Goal: Task Accomplishment & Management: Complete application form

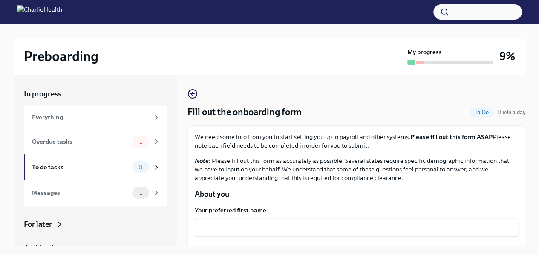
scroll to position [14, 0]
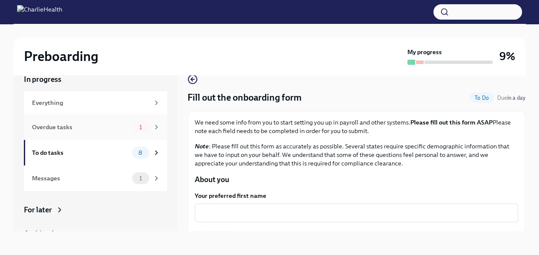
click at [113, 132] on div "Overdue tasks 1" at bounding box center [96, 127] width 128 height 12
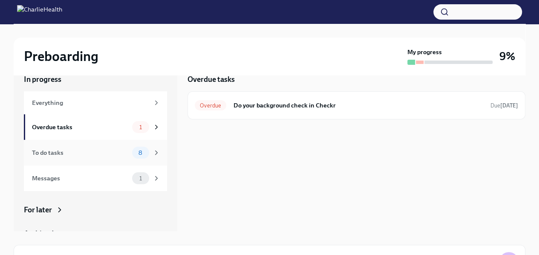
click at [58, 158] on div "To do tasks 8" at bounding box center [96, 153] width 128 height 12
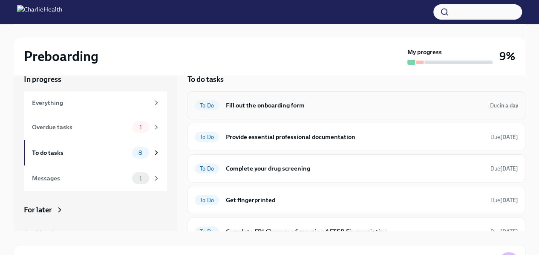
click at [319, 117] on div "To Do Fill out the onboarding form Due in a day" at bounding box center [357, 105] width 338 height 28
click at [310, 107] on h6 "Fill out the onboarding form" at bounding box center [355, 105] width 258 height 9
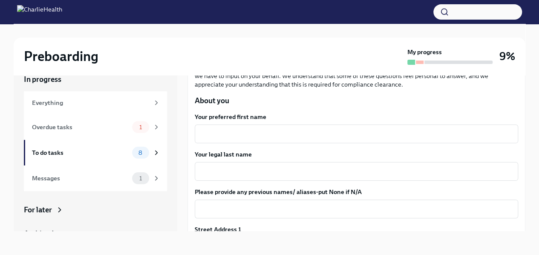
scroll to position [80, 0]
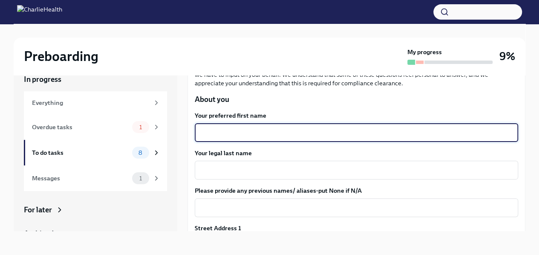
click at [278, 134] on textarea "Your preferred first name" at bounding box center [356, 133] width 313 height 10
type textarea "[PERSON_NAME]"
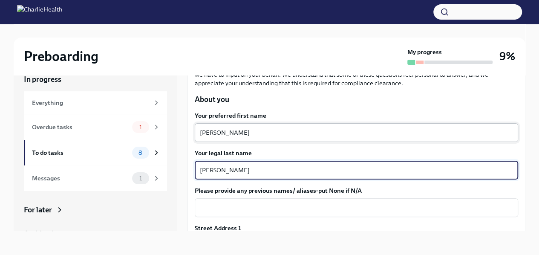
type textarea "[PERSON_NAME]"
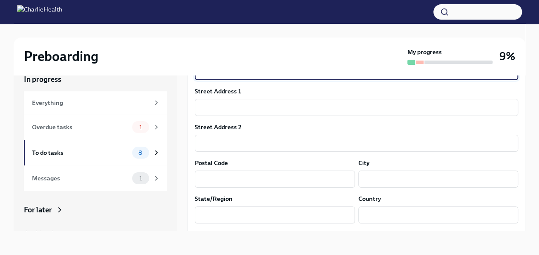
scroll to position [218, 0]
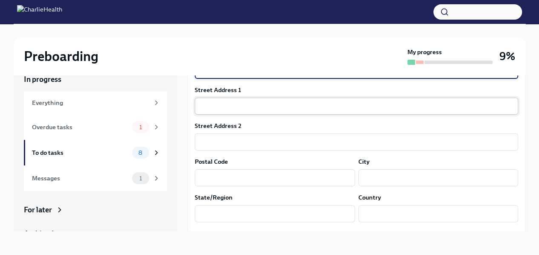
type textarea "N/A"
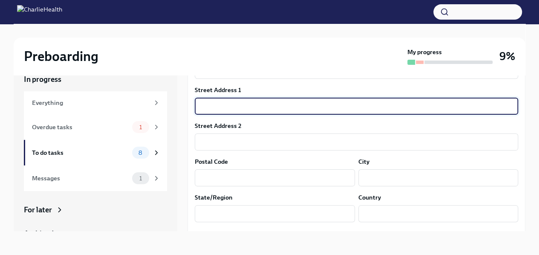
click at [277, 110] on input "text" at bounding box center [357, 106] width 324 height 17
type input "[STREET_ADDRESS]"
type input "70737"
type input "[PERSON_NAME]"
type input "LA"
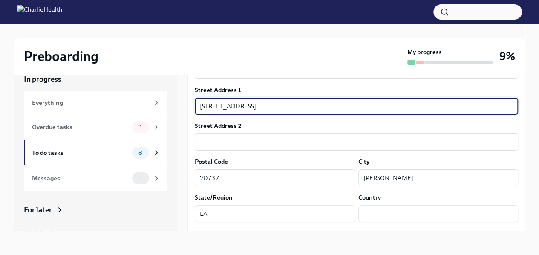
type input "US"
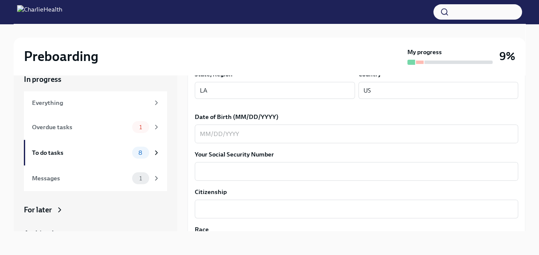
scroll to position [342, 0]
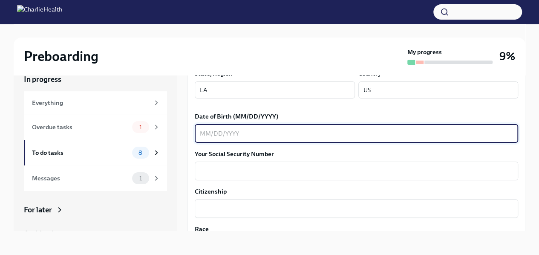
click at [306, 138] on textarea "Date of Birth (MM/DD/YYYY)" at bounding box center [356, 133] width 313 height 10
type textarea "[DATE]"
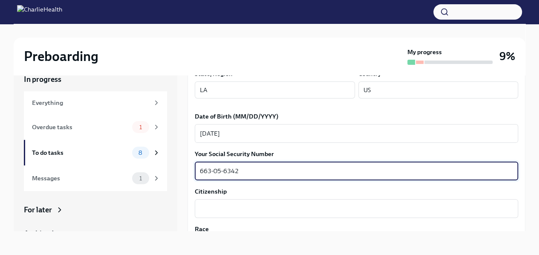
type textarea "663-05-6342"
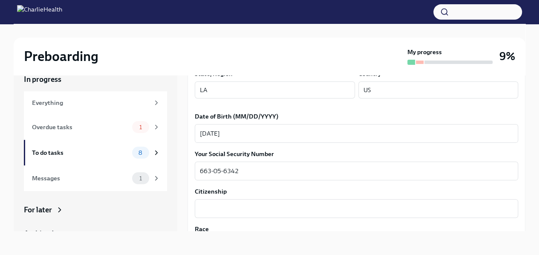
click at [388, 191] on label "Citizenship" at bounding box center [357, 191] width 324 height 9
click at [388, 203] on textarea "Citizenship" at bounding box center [356, 208] width 313 height 10
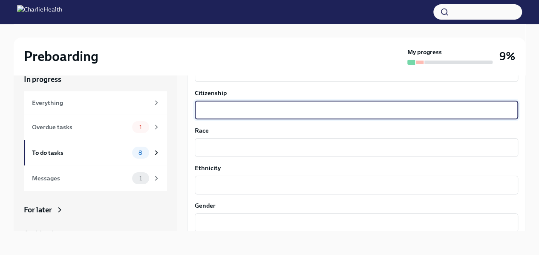
scroll to position [440, 0]
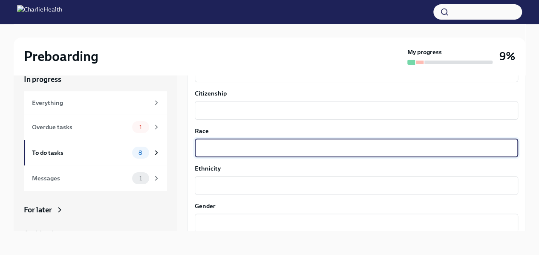
click at [332, 147] on textarea "Race" at bounding box center [356, 148] width 313 height 10
type textarea "White"
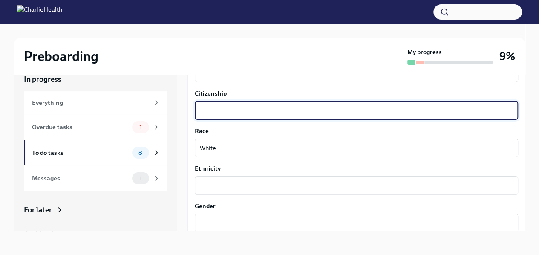
click at [313, 113] on textarea "Citizenship" at bounding box center [356, 110] width 313 height 10
type textarea "U.S. Citizen"
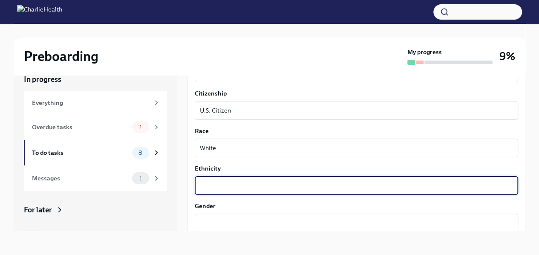
click at [260, 182] on textarea "Ethnicity" at bounding box center [356, 185] width 313 height 10
click at [215, 185] on textarea "not [DEMOGRAPHIC_DATA] or [DEMOGRAPHIC_DATA]" at bounding box center [356, 185] width 313 height 10
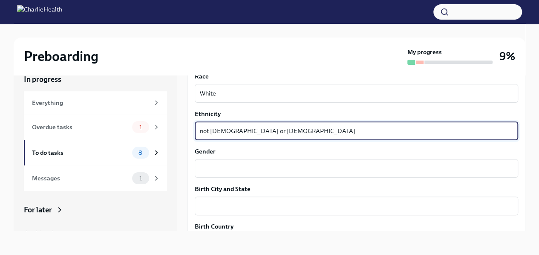
scroll to position [495, 0]
type textarea "not [DEMOGRAPHIC_DATA] or [DEMOGRAPHIC_DATA]"
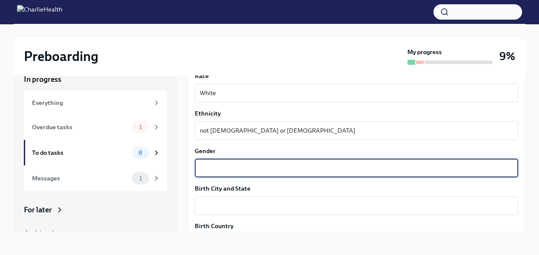
click at [225, 168] on textarea "Gender" at bounding box center [356, 168] width 313 height 10
type textarea "[DEMOGRAPHIC_DATA]"
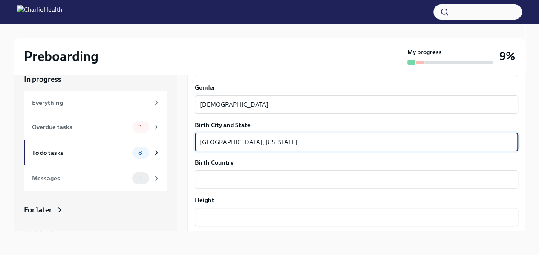
scroll to position [574, 0]
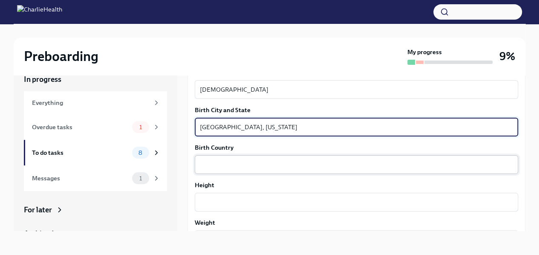
type textarea "[GEOGRAPHIC_DATA], [US_STATE]"
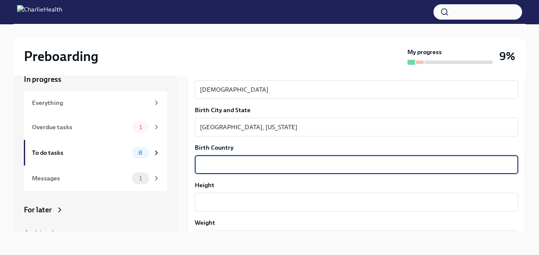
click at [257, 168] on textarea "Birth Country" at bounding box center [356, 164] width 313 height 10
type textarea "[GEOGRAPHIC_DATA]"
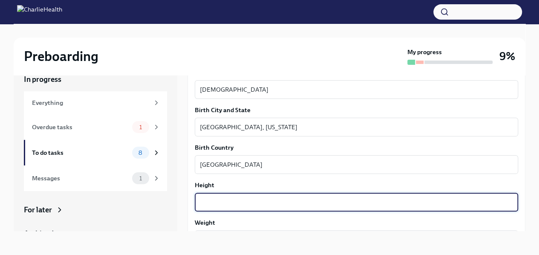
click at [247, 206] on textarea "Height" at bounding box center [356, 202] width 313 height 10
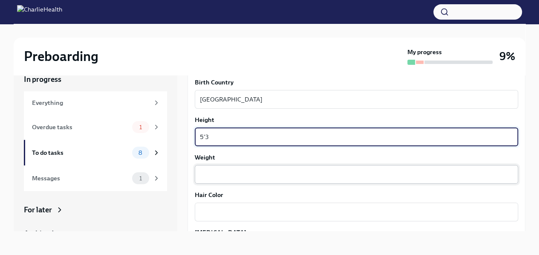
type textarea "5'3"
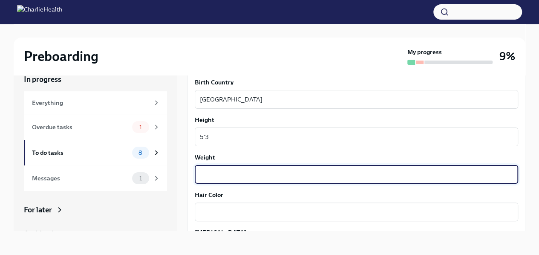
click at [242, 172] on textarea "Weight" at bounding box center [356, 174] width 313 height 10
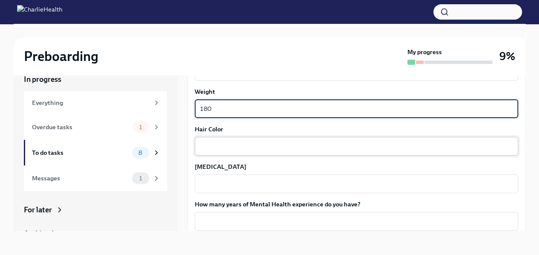
type textarea "180"
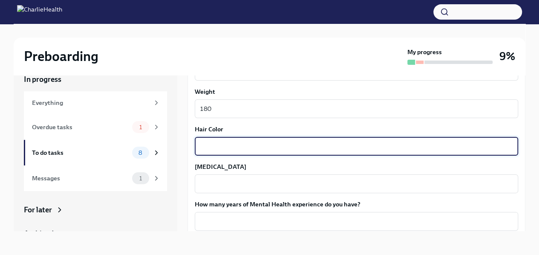
click at [239, 147] on textarea "Hair Color" at bounding box center [356, 146] width 313 height 10
type textarea "Dark Brown"
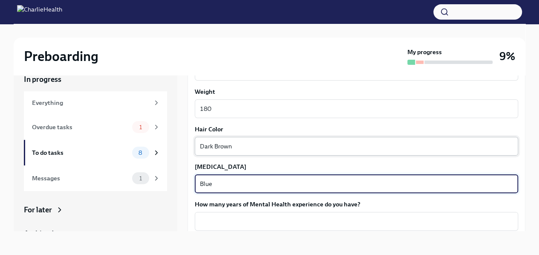
type textarea "Blue"
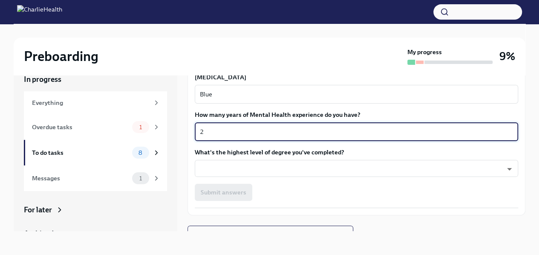
scroll to position [800, 0]
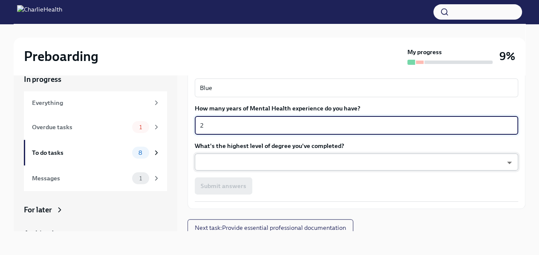
type textarea "2"
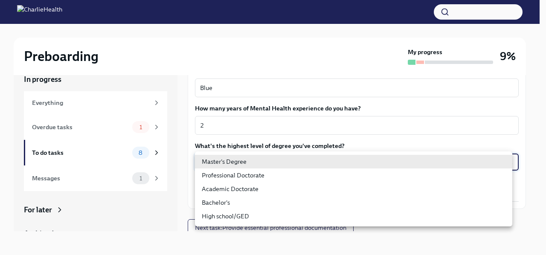
click at [240, 161] on body "Preboarding My progress 9% In progress Everything Overdue tasks 1 To do tasks 8…" at bounding box center [273, 121] width 546 height 270
click at [240, 161] on li "Master's Degree" at bounding box center [353, 162] width 317 height 14
type input "2vBr-ghkD"
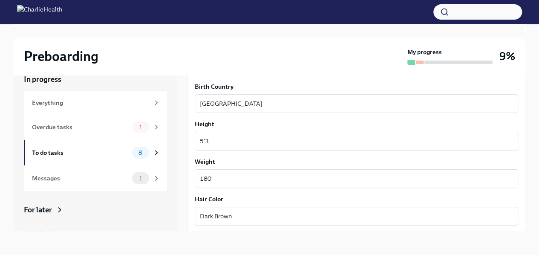
scroll to position [805, 0]
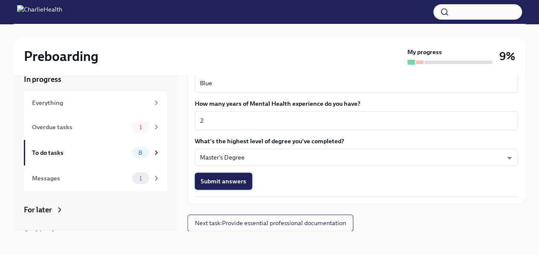
click at [234, 186] on button "Submit answers" at bounding box center [224, 181] width 58 height 17
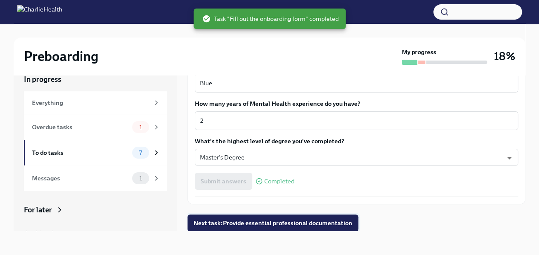
click at [292, 226] on span "Next task : Provide essential professional documentation" at bounding box center [273, 223] width 159 height 9
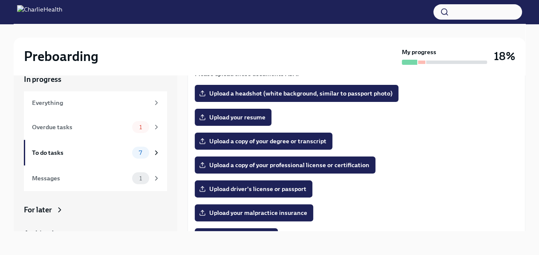
scroll to position [72, 0]
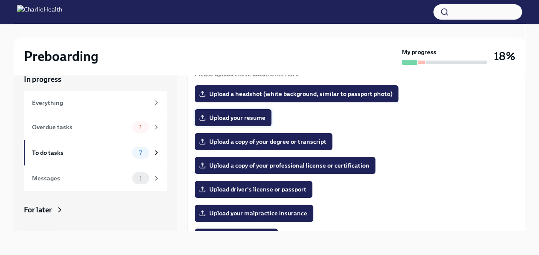
click at [230, 113] on span "Upload your resume" at bounding box center [233, 117] width 65 height 9
click at [0, 0] on input "Upload your resume" at bounding box center [0, 0] width 0 height 0
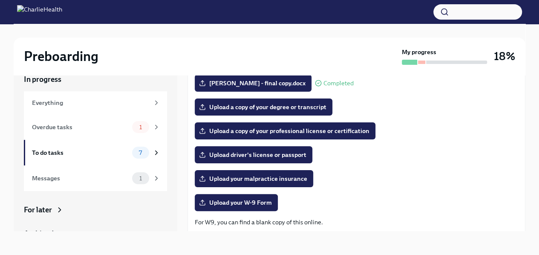
scroll to position [114, 0]
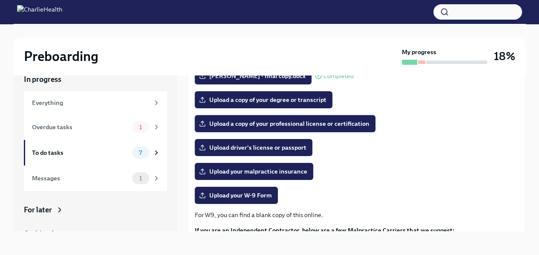
click at [311, 122] on span "Upload a copy of your professional license or certification" at bounding box center [285, 123] width 169 height 9
click at [0, 0] on input "Upload a copy of your professional license or certification" at bounding box center [0, 0] width 0 height 0
click at [270, 154] on label "Upload driver's license or passport" at bounding box center [254, 147] width 118 height 17
click at [0, 0] on input "Upload driver's license or passport" at bounding box center [0, 0] width 0 height 0
click at [227, 151] on span "liscense.jpg" at bounding box center [222, 147] width 42 height 9
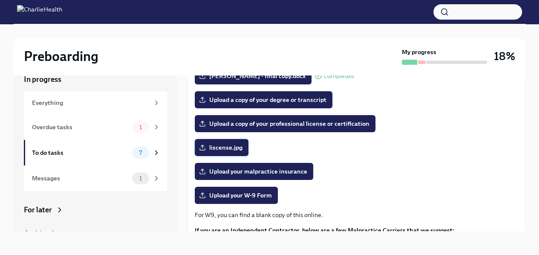
click at [0, 0] on input "liscense.jpg" at bounding box center [0, 0] width 0 height 0
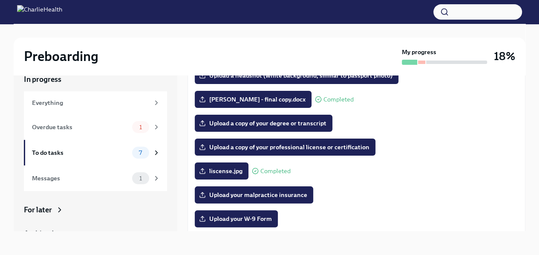
scroll to position [90, 0]
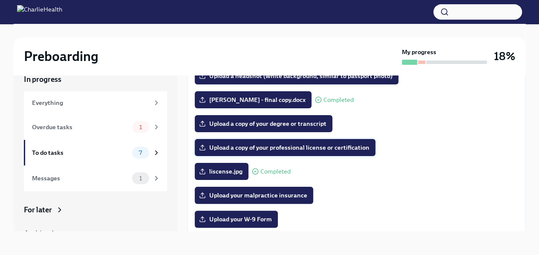
click at [326, 146] on span "Upload a copy of your professional license or certification" at bounding box center [285, 147] width 169 height 9
click at [0, 0] on input "Upload a copy of your professional license or certification" at bounding box center [0, 0] width 0 height 0
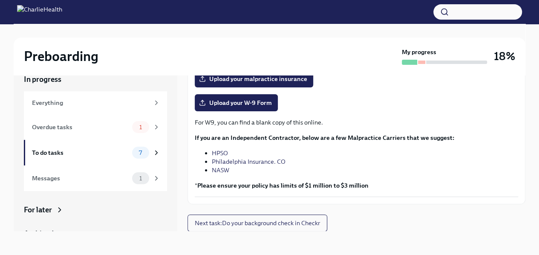
click at [223, 154] on link "HPSO" at bounding box center [220, 153] width 16 height 8
click at [245, 164] on link "Philadelphia Insurance. CO" at bounding box center [249, 162] width 74 height 8
click at [217, 169] on link "NASW" at bounding box center [220, 170] width 17 height 8
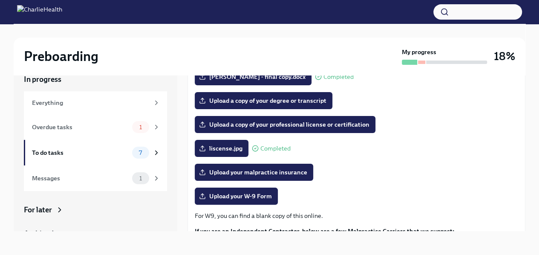
scroll to position [112, 0]
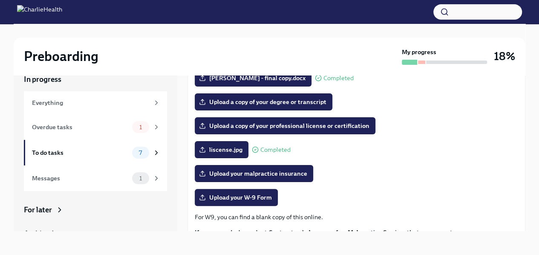
click at [311, 33] on div at bounding box center [270, 31] width 512 height 14
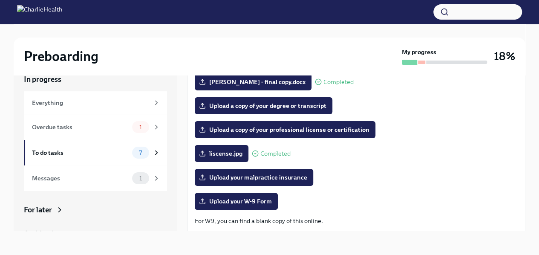
scroll to position [108, 0]
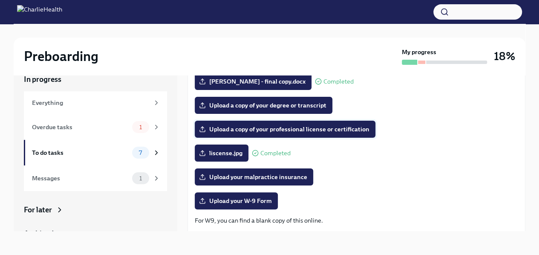
click at [310, 130] on span "Upload a copy of your professional license or certification" at bounding box center [285, 129] width 169 height 9
click at [0, 0] on input "Upload a copy of your professional license or certification" at bounding box center [0, 0] width 0 height 0
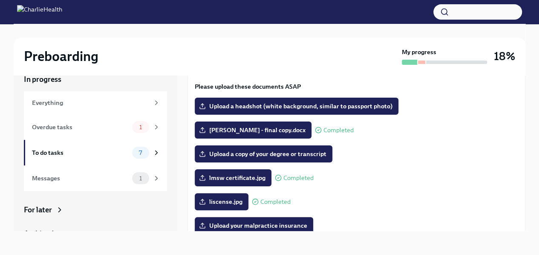
scroll to position [206, 0]
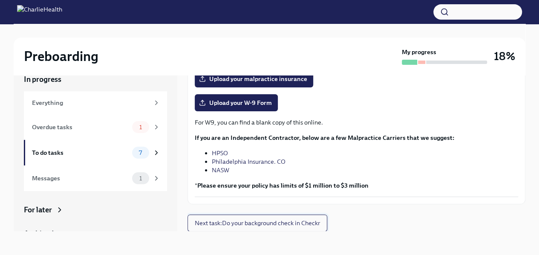
click at [305, 220] on span "Next task : Do your background check in Checkr" at bounding box center [257, 223] width 125 height 9
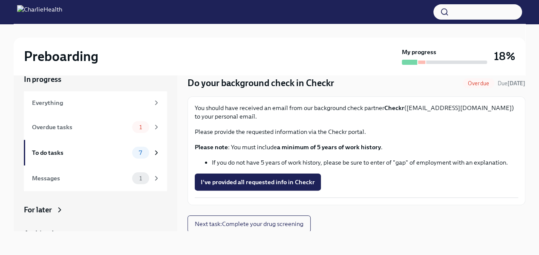
scroll to position [15, 0]
